Goal: Transaction & Acquisition: Download file/media

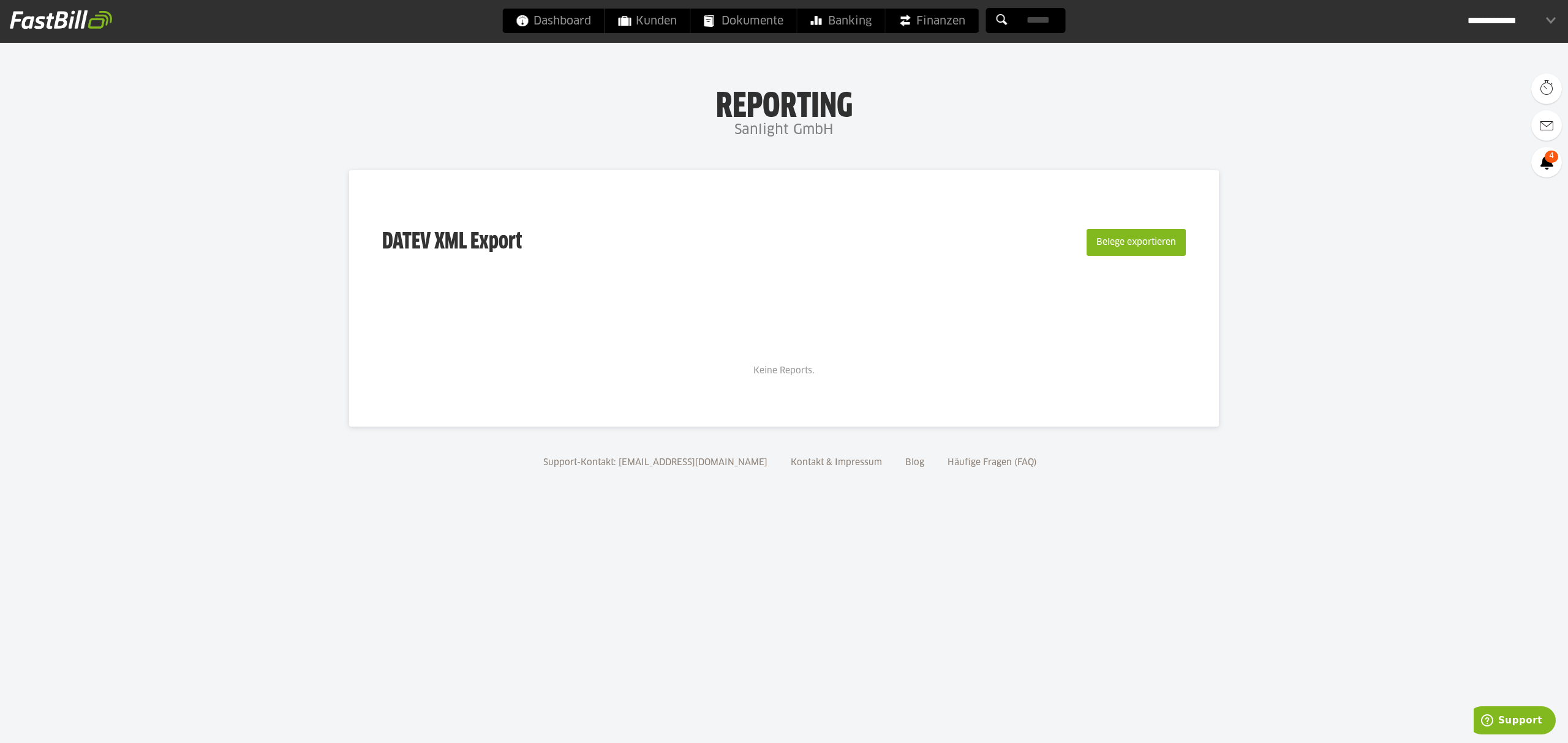
click at [1525, 13] on div "**********" at bounding box center [1511, 21] width 88 height 24
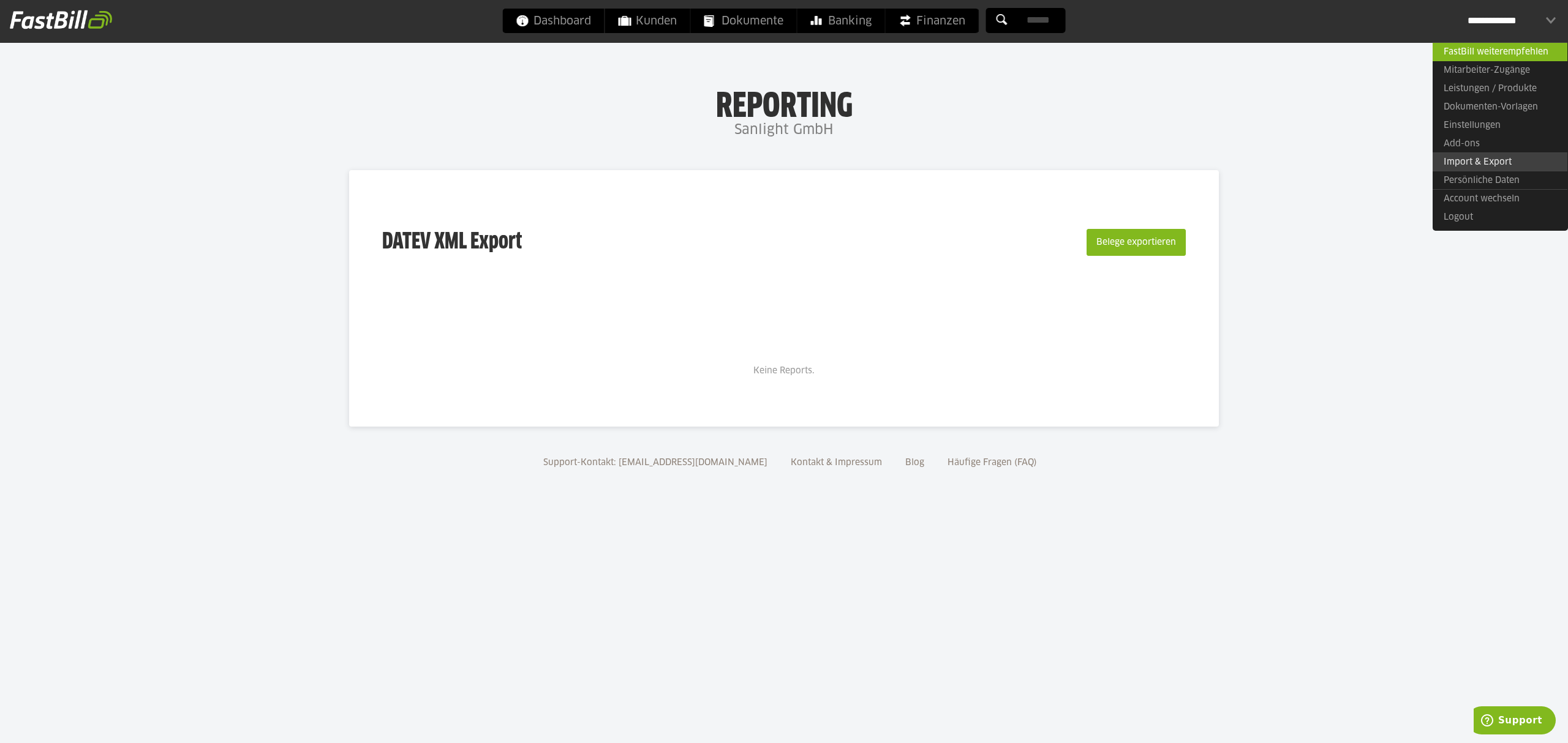
click at [1477, 162] on link "Import & Export" at bounding box center [1500, 162] width 135 height 19
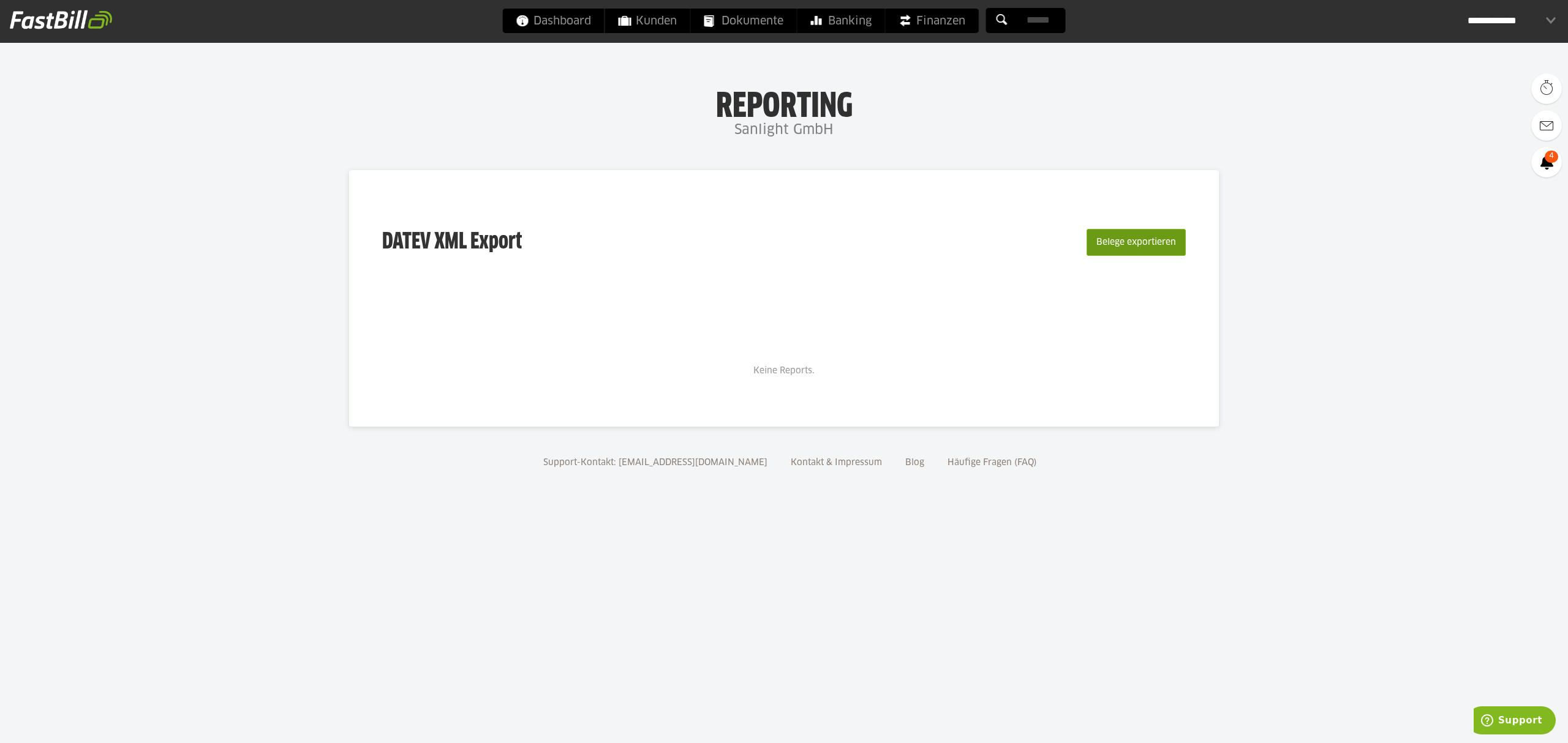
click at [1132, 245] on button "Belege exportieren" at bounding box center [1136, 242] width 100 height 27
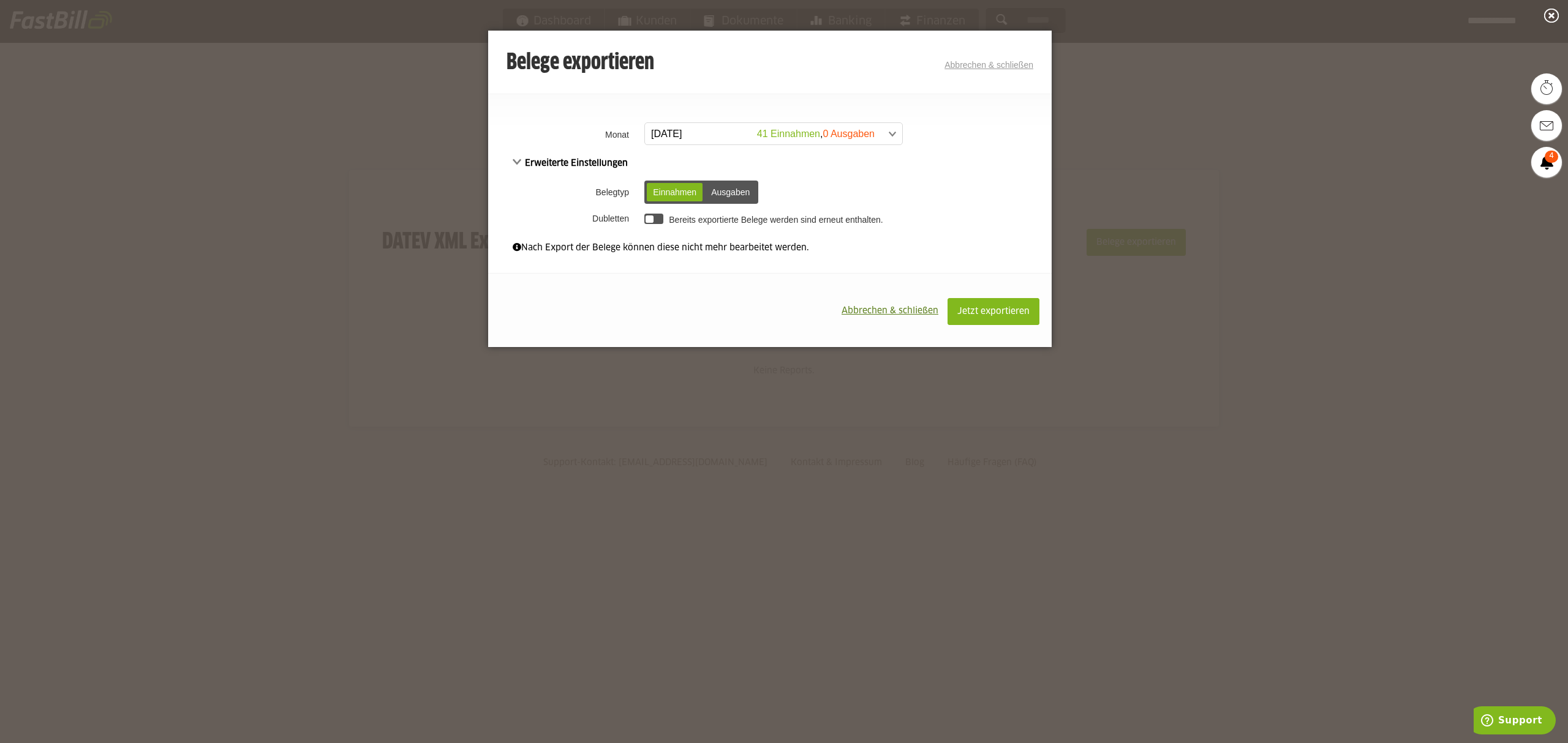
click at [737, 194] on div "Ausgaben" at bounding box center [730, 192] width 51 height 18
click at [654, 221] on div at bounding box center [654, 219] width 19 height 10
click at [669, 184] on div "Einnahmen" at bounding box center [675, 192] width 56 height 18
click at [988, 308] on span "Jetzt exportieren" at bounding box center [993, 312] width 73 height 9
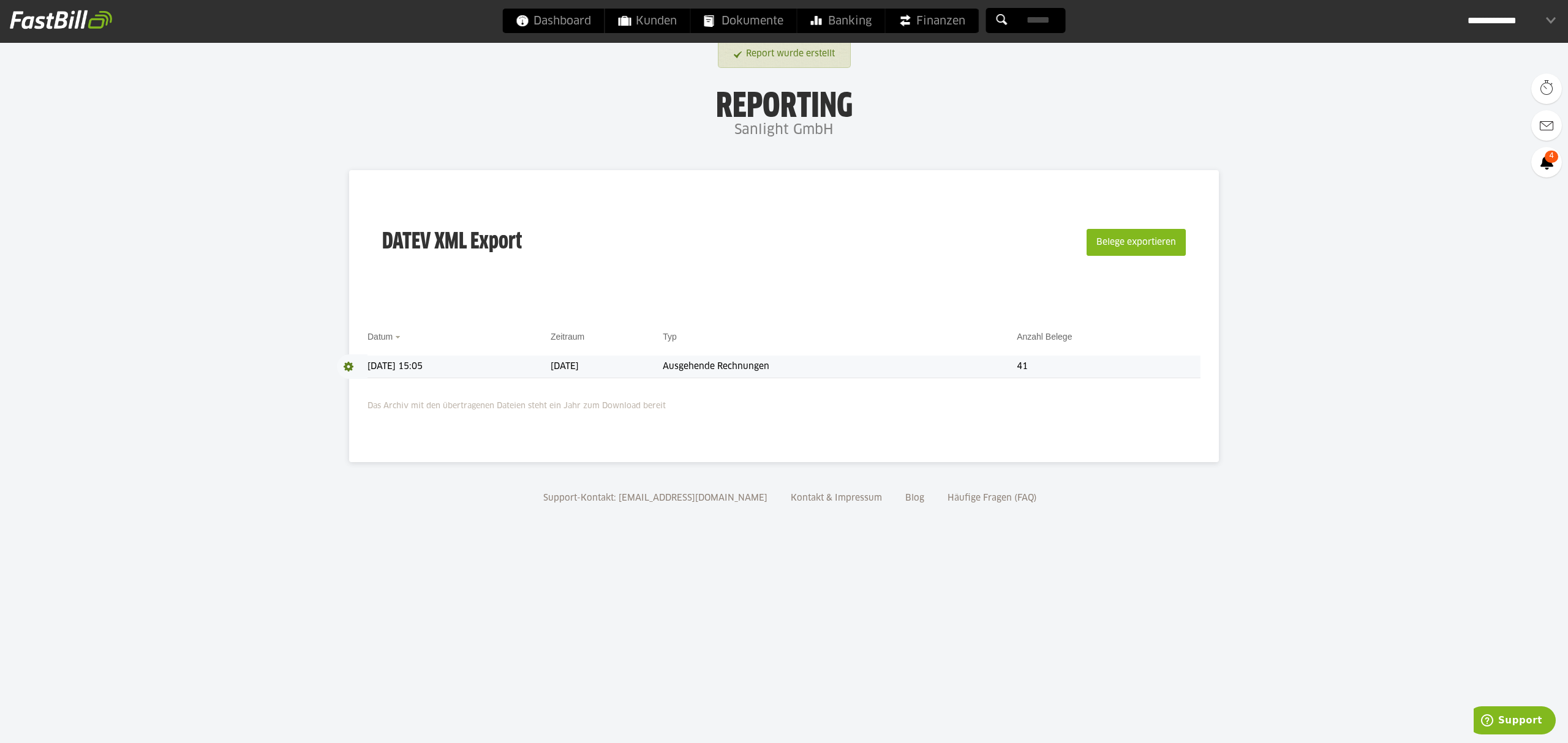
click at [663, 368] on td "[DATE]" at bounding box center [606, 367] width 112 height 23
click at [453, 360] on td "[DATE] 15:05" at bounding box center [459, 367] width 183 height 23
click at [351, 363] on span at bounding box center [352, 367] width 31 height 24
click at [365, 385] on link "Download" at bounding box center [370, 383] width 66 height 14
click at [1121, 251] on button "Belege exportieren" at bounding box center [1136, 242] width 100 height 27
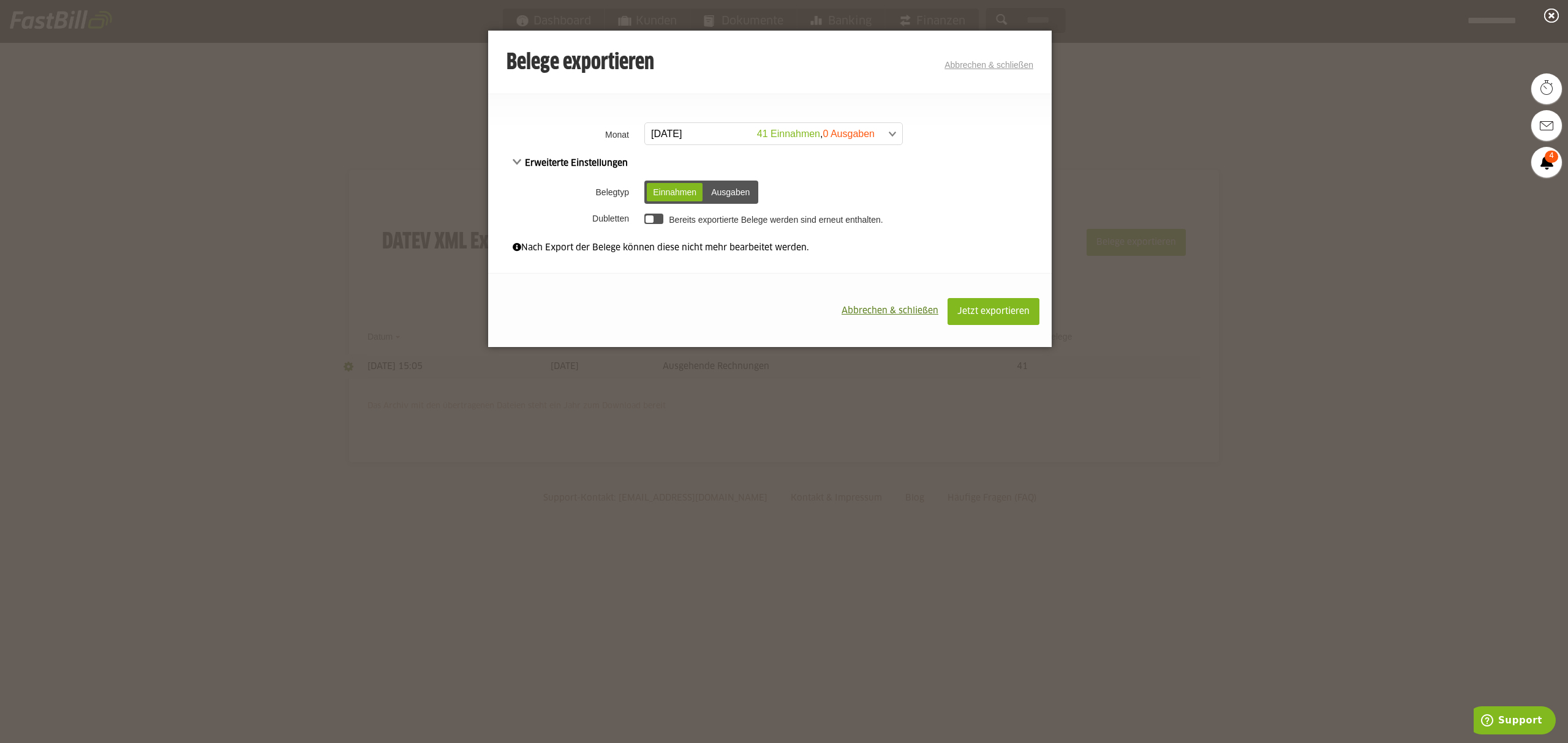
click at [883, 136] on span at bounding box center [767, 134] width 258 height 22
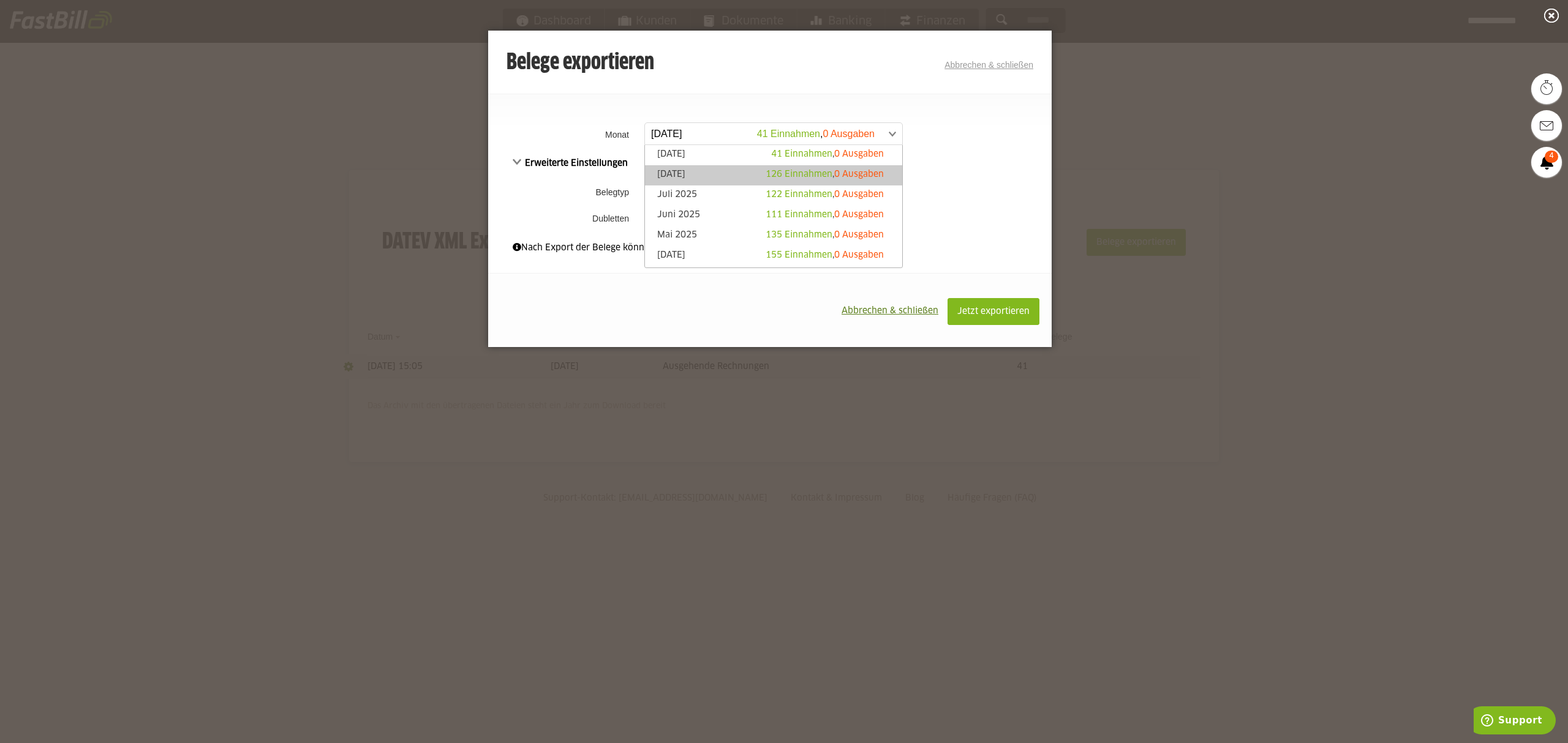
click at [719, 169] on link "August 2025 126 Einnahmen , 0 Ausgaben" at bounding box center [773, 175] width 245 height 14
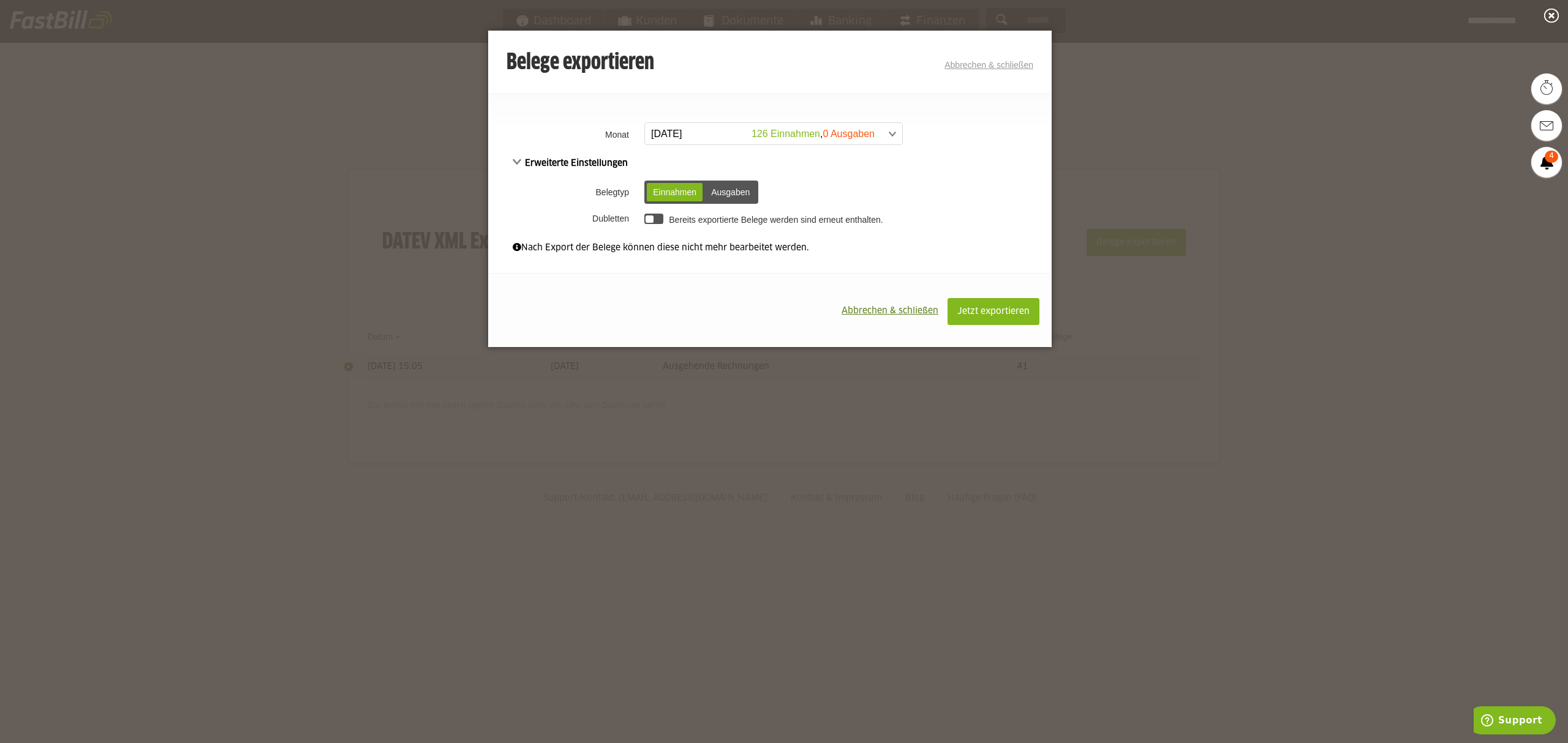
click at [652, 218] on div at bounding box center [649, 219] width 8 height 8
click at [991, 302] on button "Jetzt exportieren" at bounding box center [993, 312] width 92 height 27
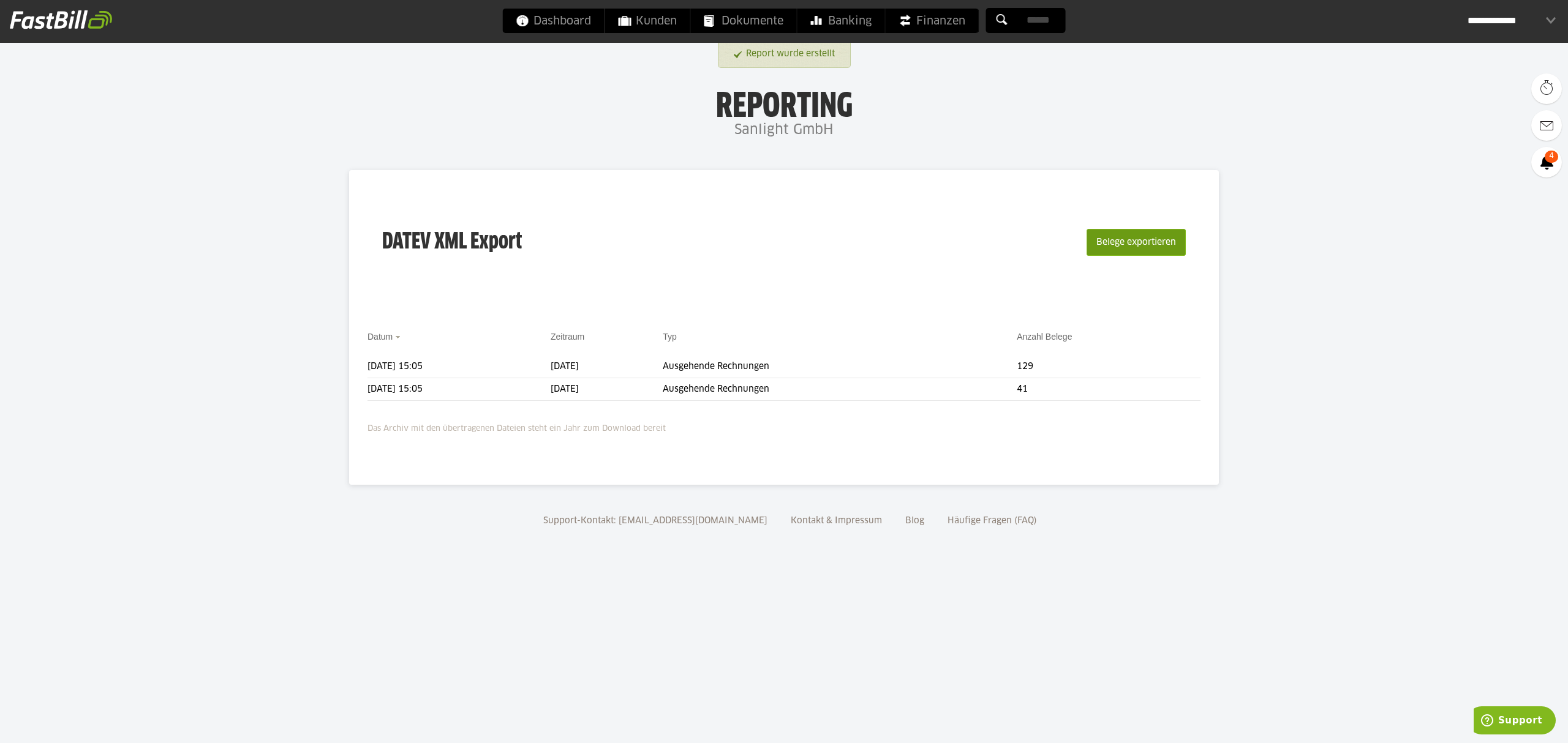
click at [1116, 251] on button "Belege exportieren" at bounding box center [1136, 242] width 100 height 27
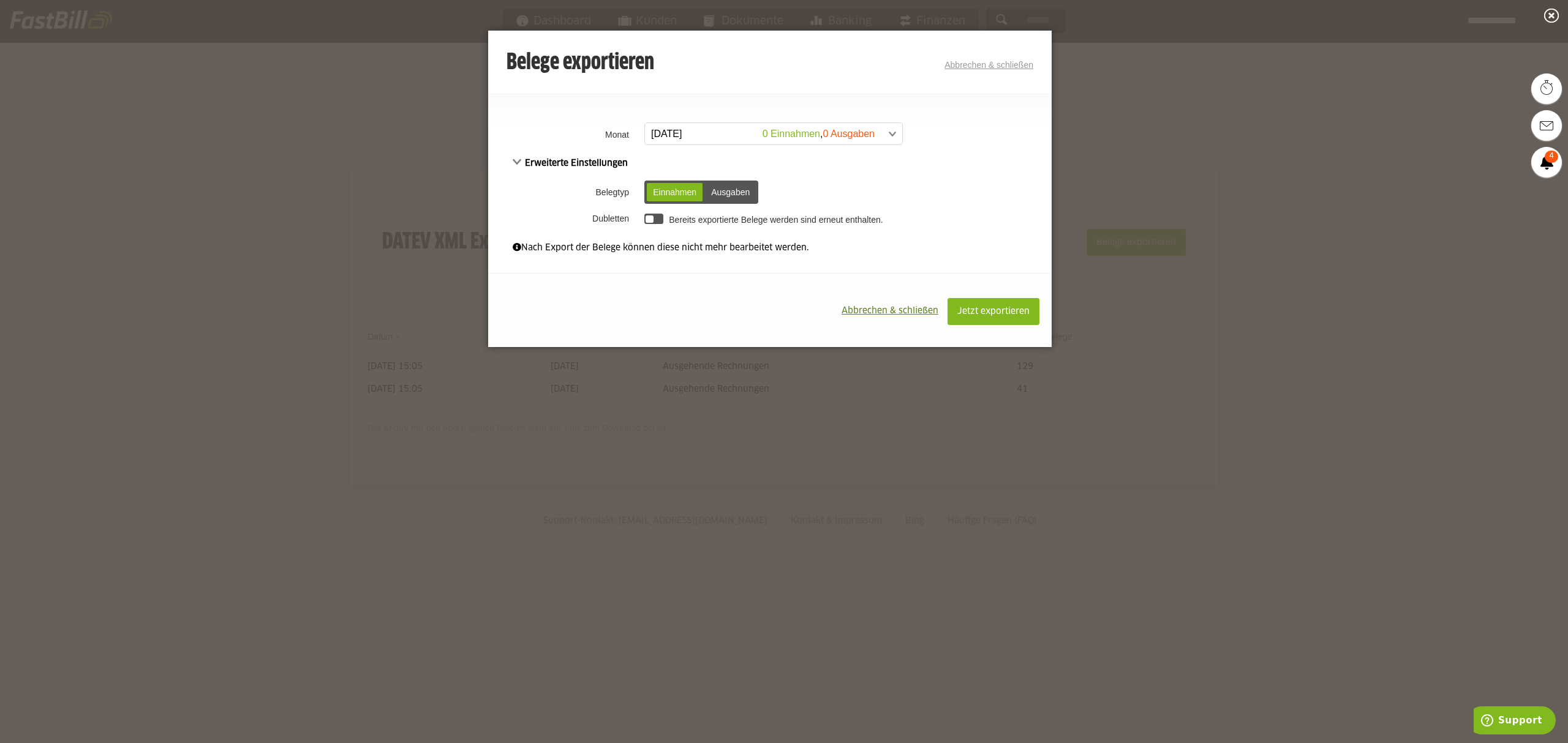
click at [881, 138] on span at bounding box center [767, 134] width 258 height 22
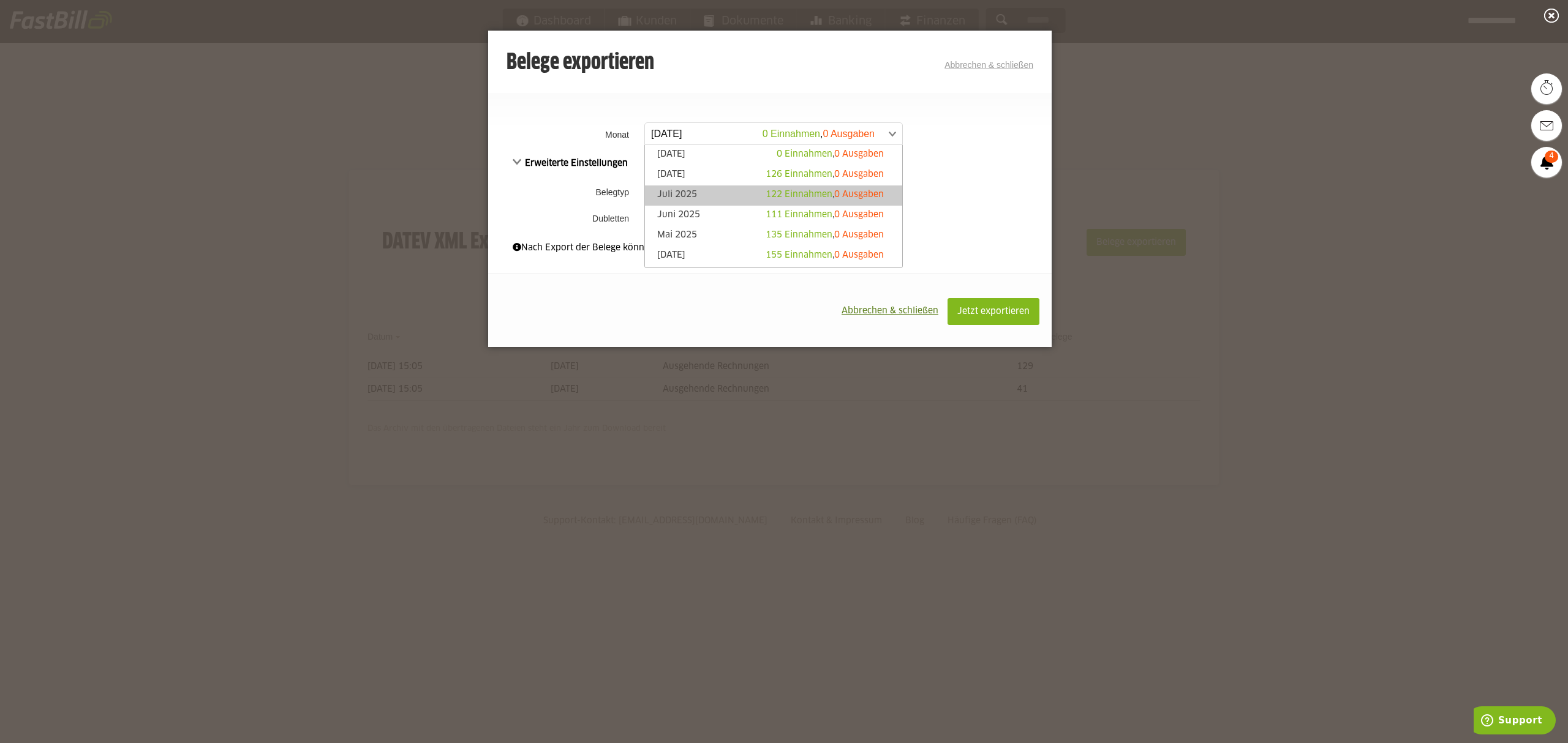
click at [696, 198] on link "Juli 2025 122 Einnahmen , 0 Ausgaben" at bounding box center [773, 196] width 245 height 14
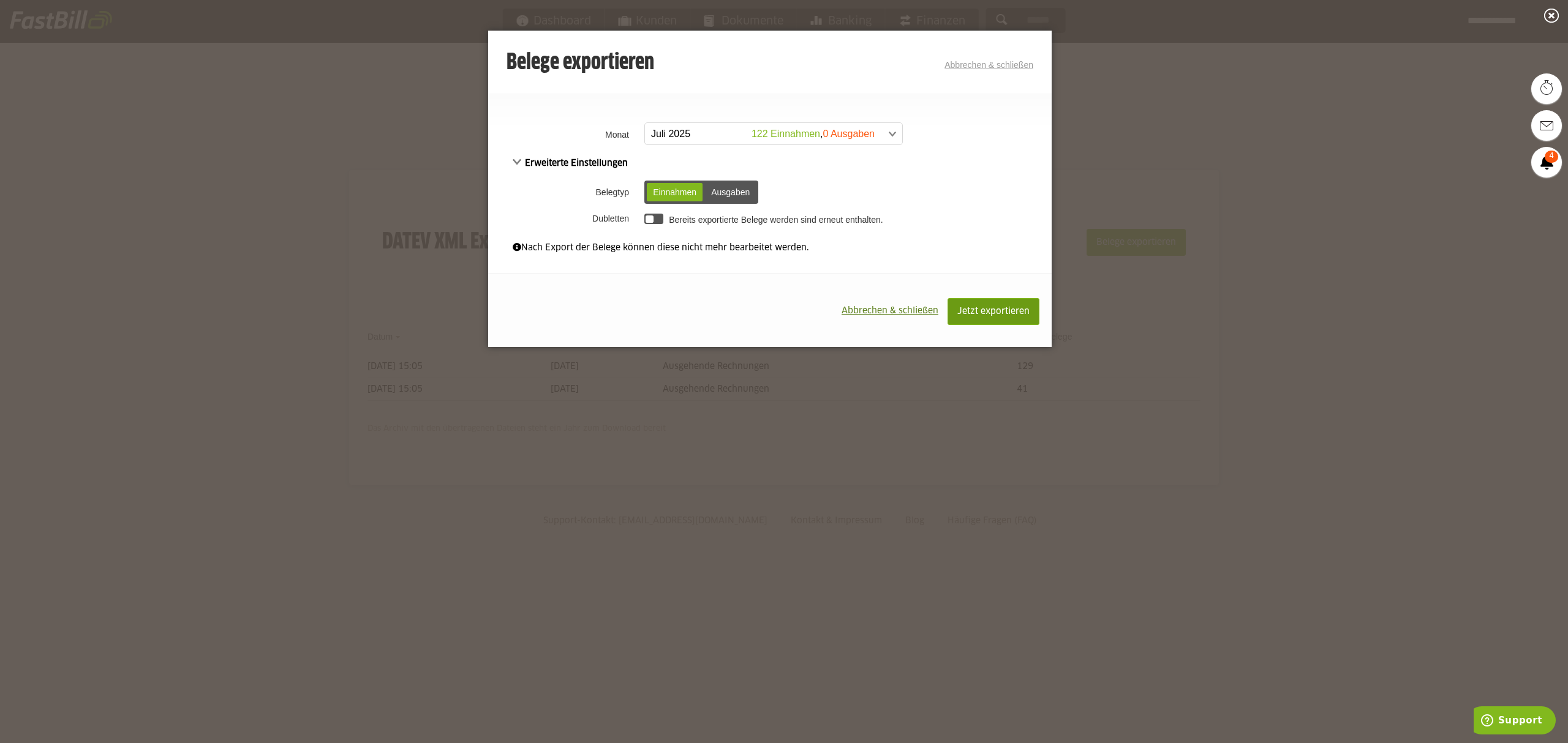
click at [977, 306] on button "Jetzt exportieren" at bounding box center [993, 312] width 92 height 27
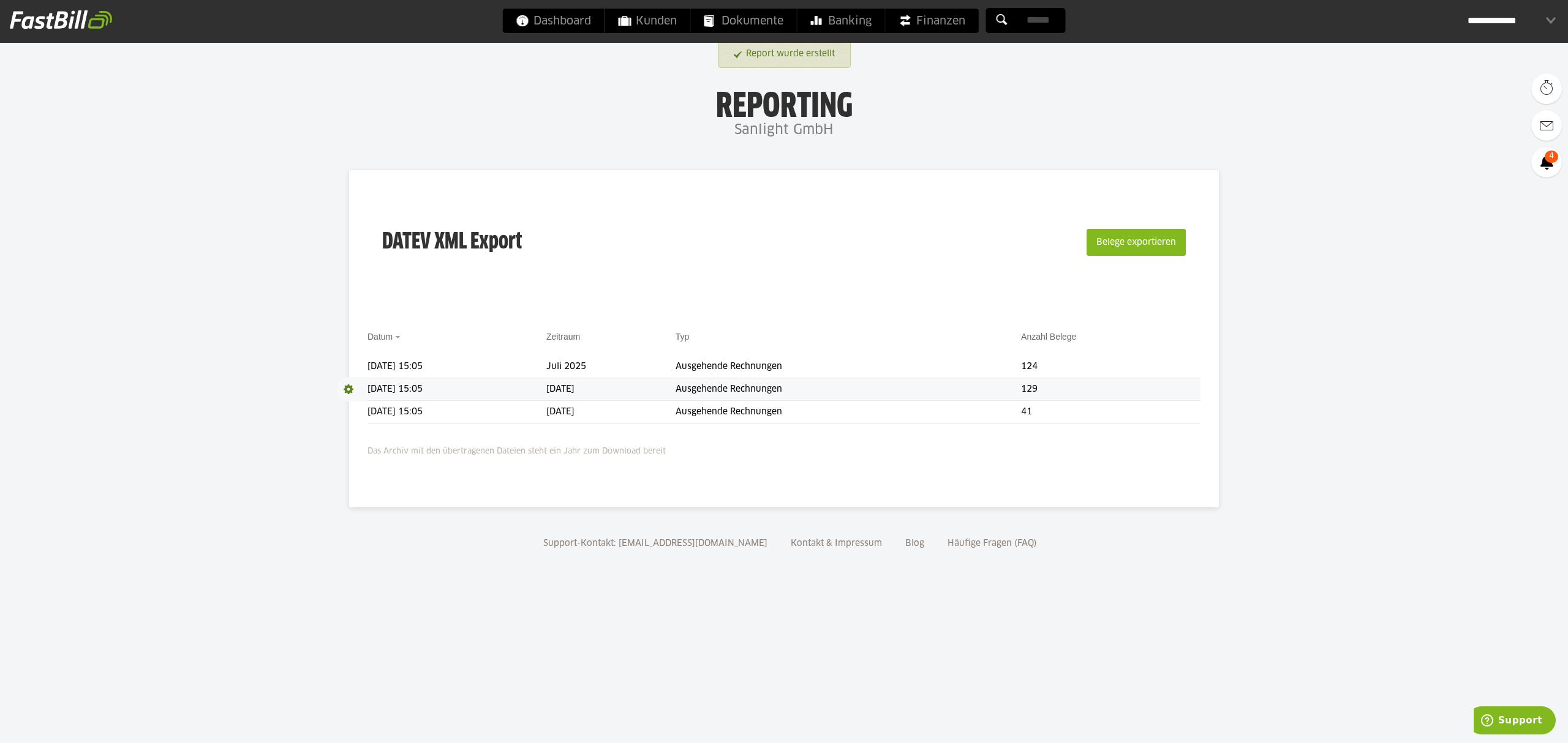
click at [349, 389] on span at bounding box center [352, 389] width 31 height 24
click at [366, 404] on link "Download" at bounding box center [370, 406] width 66 height 14
click at [354, 365] on span at bounding box center [352, 367] width 31 height 24
click at [363, 381] on link "Download" at bounding box center [370, 383] width 66 height 14
click at [350, 390] on span "Download" at bounding box center [352, 389] width 31 height 24
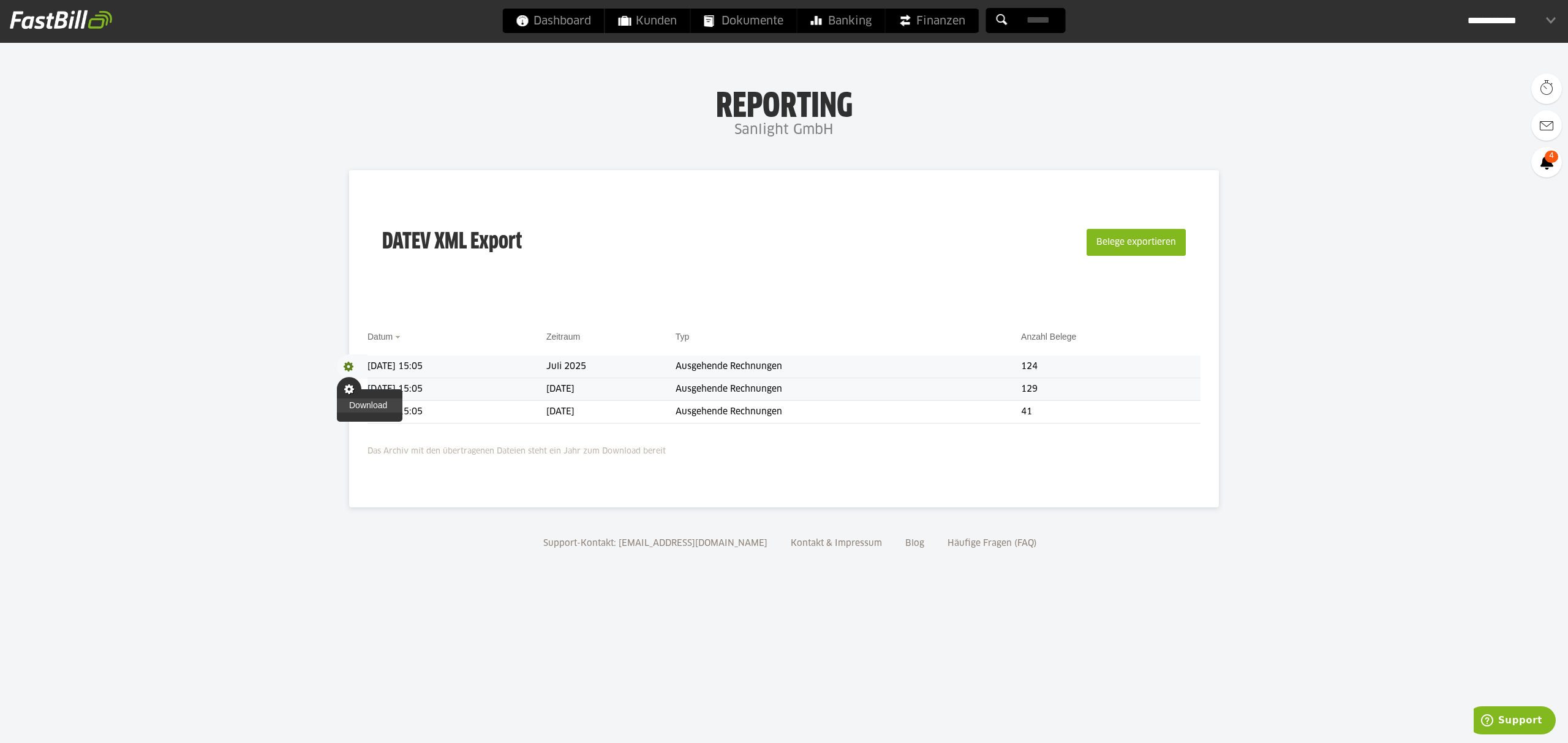
click at [362, 402] on link "Download" at bounding box center [370, 406] width 66 height 14
click at [353, 363] on span "Download" at bounding box center [352, 367] width 31 height 24
click at [363, 380] on link "Download" at bounding box center [370, 383] width 66 height 14
click at [350, 368] on span "Download" at bounding box center [352, 367] width 31 height 24
